Goal: Task Accomplishment & Management: Use online tool/utility

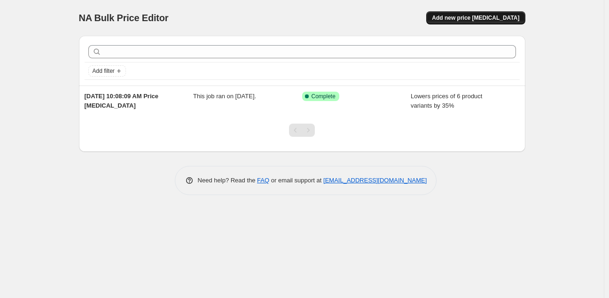
click at [500, 21] on span "Add new price [MEDICAL_DATA]" at bounding box center [475, 18] width 87 height 8
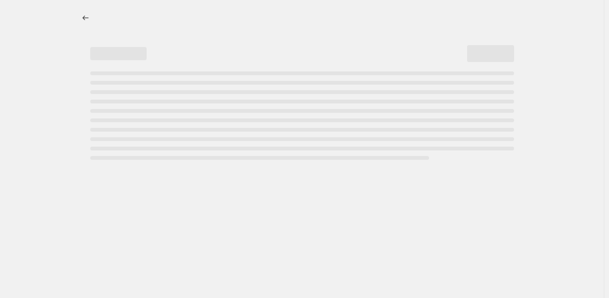
select select "percentage"
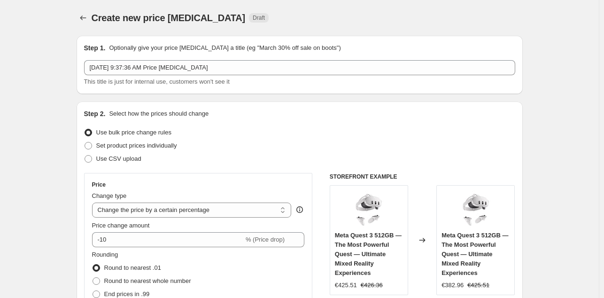
scroll to position [148, 0]
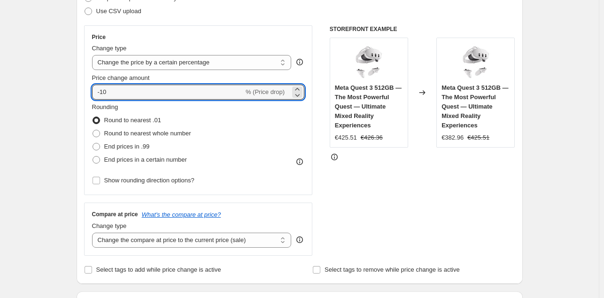
drag, startPoint x: 103, startPoint y: 91, endPoint x: 188, endPoint y: 79, distance: 85.9
click at [180, 81] on div "Price change amount -10 % (Price drop)" at bounding box center [198, 86] width 213 height 26
click at [445, 215] on div "STOREFRONT EXAMPLE Meta Quest 3 512GB — The Most Powerful Quest — Ultimate Mixe…" at bounding box center [423, 140] width 186 height 230
drag, startPoint x: 107, startPoint y: 87, endPoint x: 121, endPoint y: 89, distance: 14.2
click at [119, 89] on input "-35" at bounding box center [168, 92] width 152 height 15
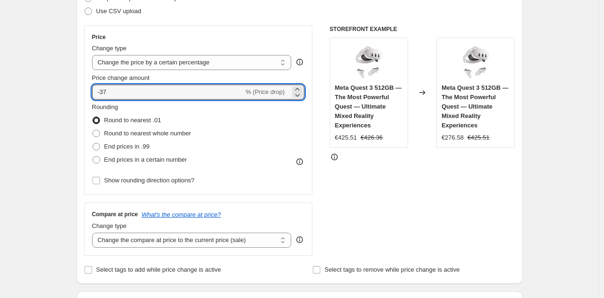
click at [421, 202] on div "STOREFRONT EXAMPLE Meta Quest 3 512GB — The Most Powerful Quest — Ultimate Mixe…" at bounding box center [423, 140] width 186 height 230
drag, startPoint x: 102, startPoint y: 92, endPoint x: 118, endPoint y: 94, distance: 16.5
click at [118, 94] on input "-37" at bounding box center [168, 92] width 152 height 15
type input "-40"
click at [367, 192] on div "STOREFRONT EXAMPLE Meta Quest 3 512GB — The Most Powerful Quest — Ultimate Mixe…" at bounding box center [423, 140] width 186 height 230
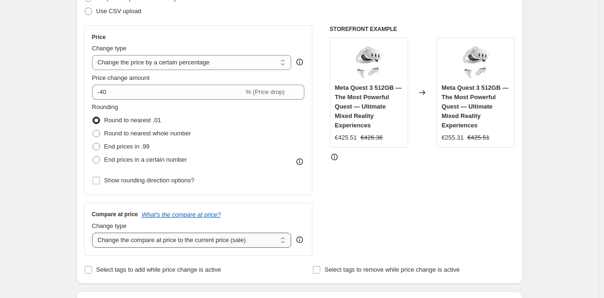
click at [246, 237] on select "Change the compare at price to the current price (sale) Change the compare at p…" at bounding box center [192, 240] width 200 height 15
select select "remove"
click at [94, 233] on select "Change the compare at price to the current price (sale) Change the compare at p…" at bounding box center [192, 240] width 200 height 15
click at [425, 189] on div "STOREFRONT EXAMPLE Meta Quest 3 512GB — The Most Powerful Quest — Ultimate Mixe…" at bounding box center [423, 140] width 186 height 230
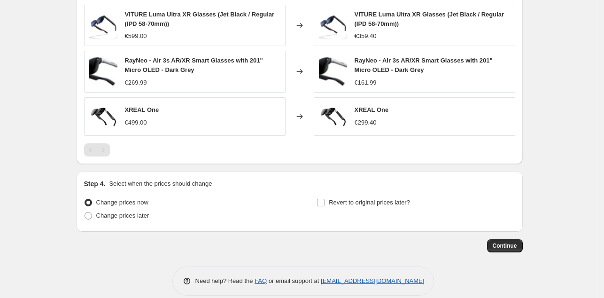
scroll to position [649, 0]
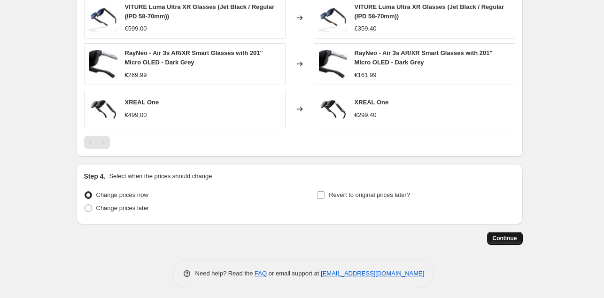
click at [496, 240] on span "Continue" at bounding box center [505, 238] width 24 height 8
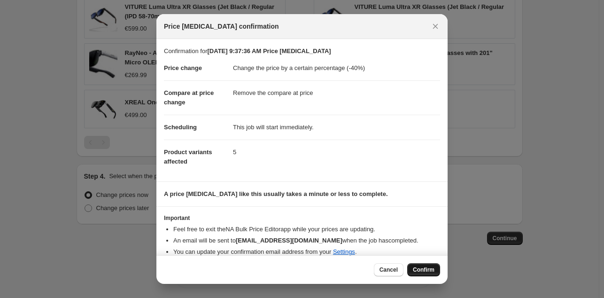
click at [427, 268] on span "Confirm" at bounding box center [424, 270] width 22 height 8
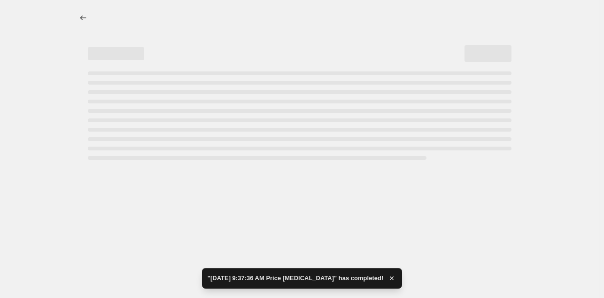
select select "percentage"
select select "remove"
